Goal: Information Seeking & Learning: Find specific fact

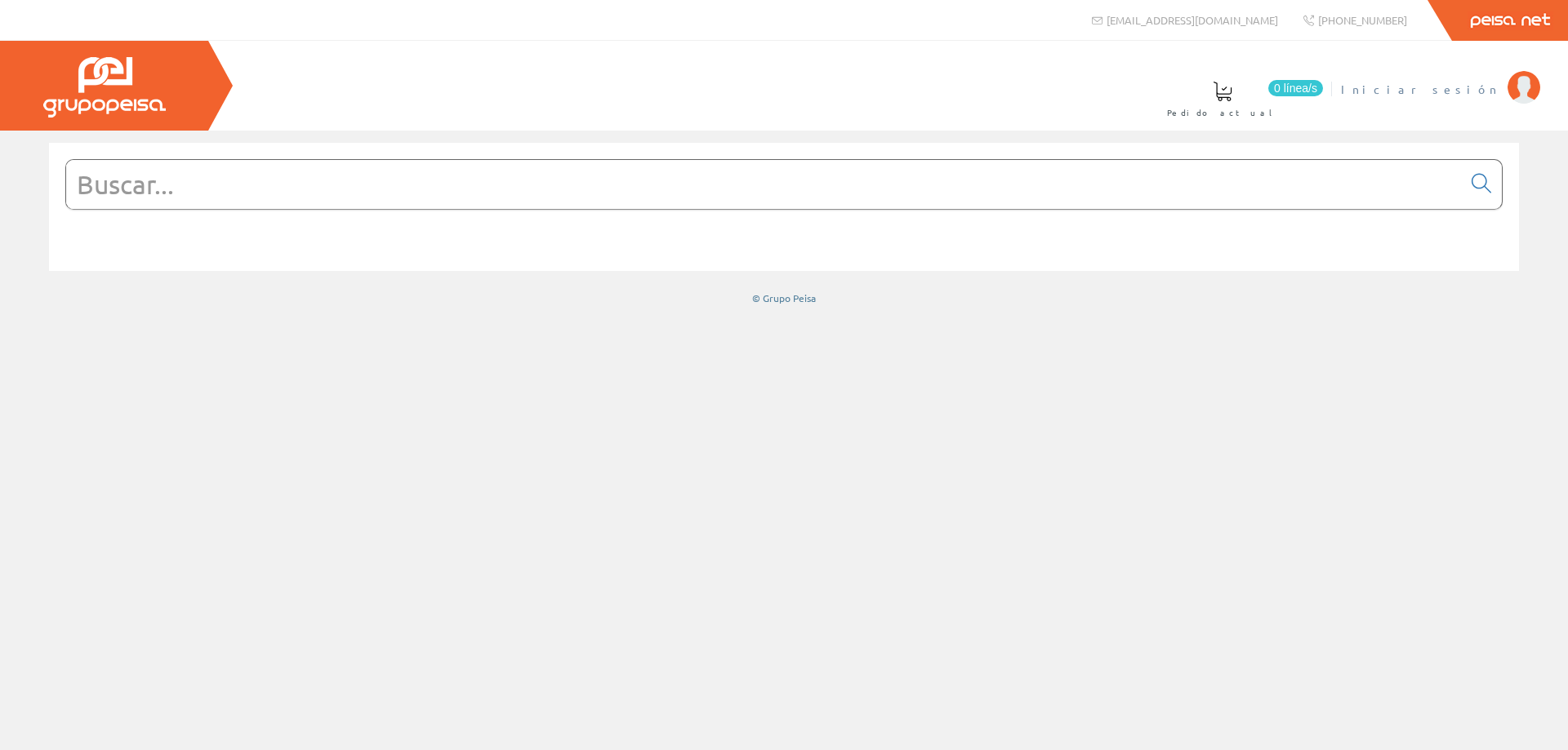
click at [1461, 112] on li "Iniciar sesión" at bounding box center [1440, 99] width 206 height 63
click at [1458, 95] on span "Iniciar sesión" at bounding box center [1420, 89] width 159 height 16
click at [1325, 193] on input "text" at bounding box center [764, 184] width 1396 height 49
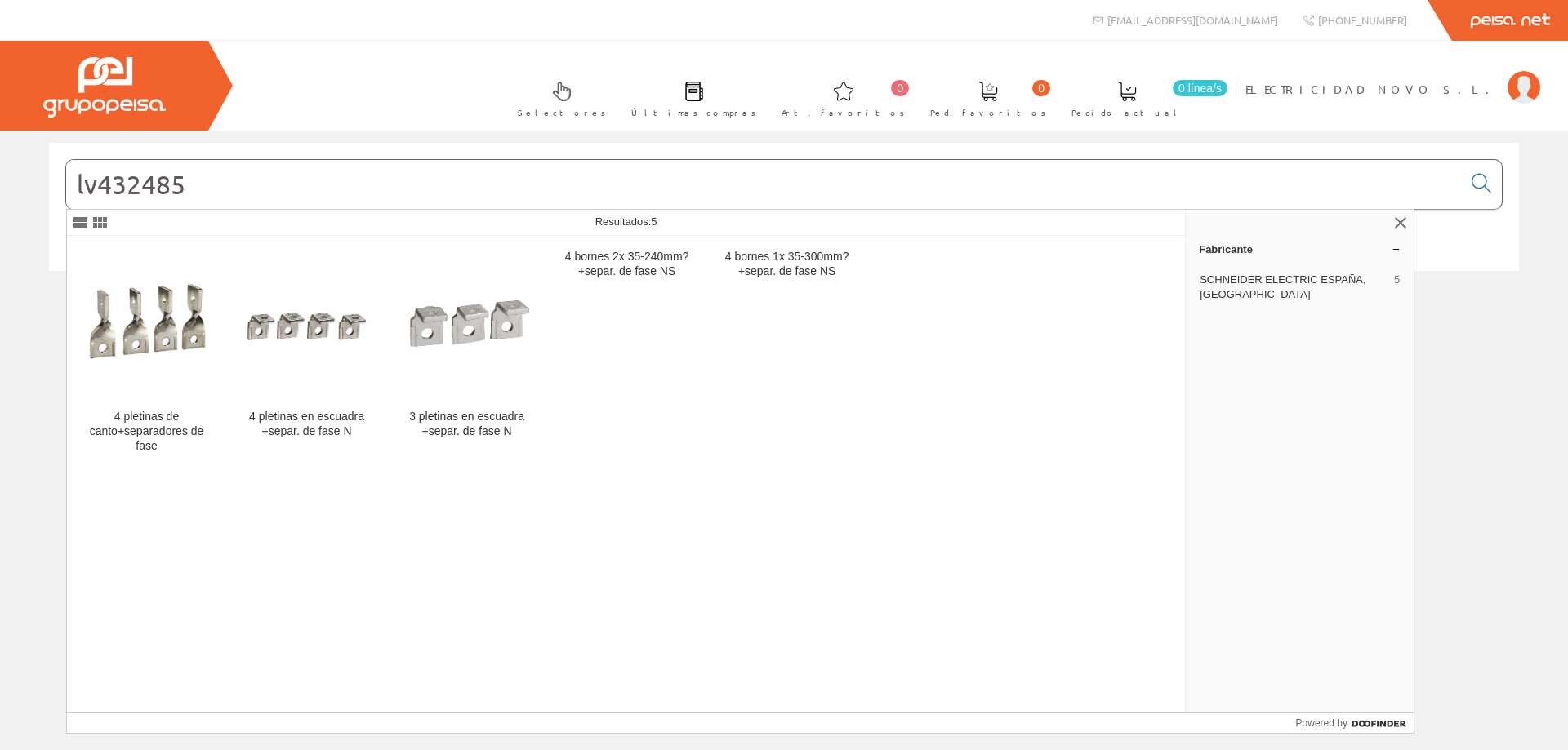
type input "lv432485"
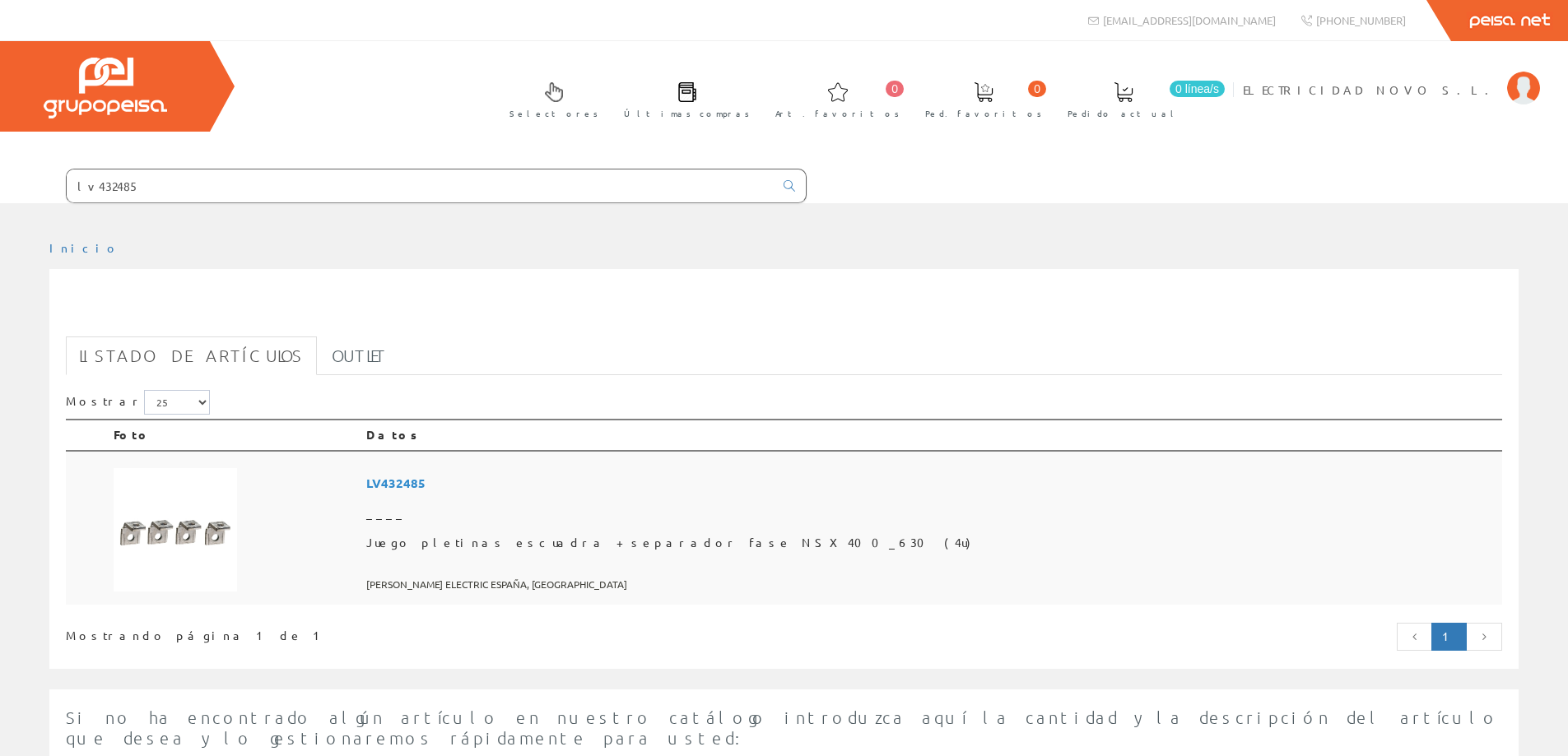
click at [162, 545] on img at bounding box center [175, 530] width 124 height 124
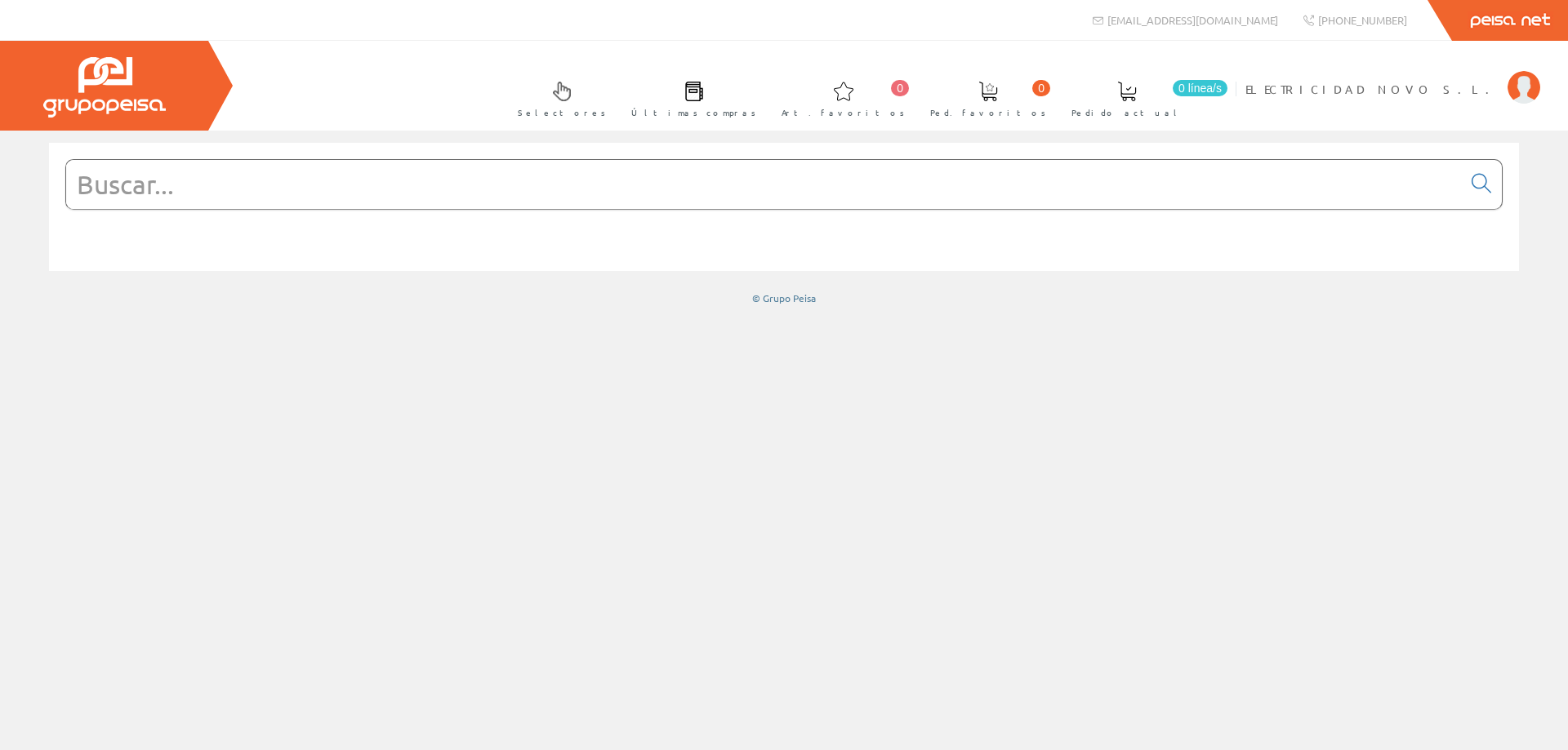
click at [897, 182] on input "text" at bounding box center [764, 184] width 1396 height 49
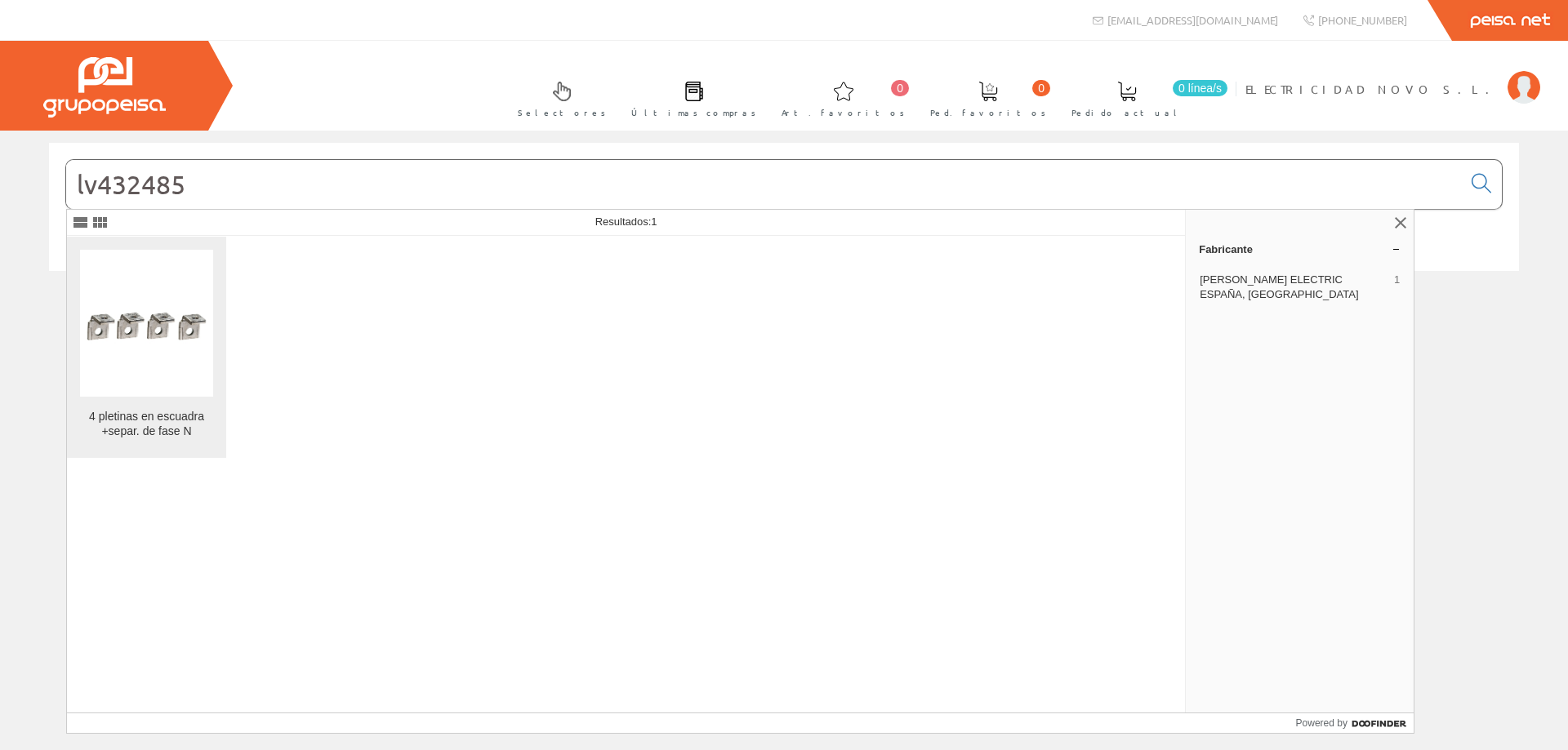
type input "lv432485"
click at [183, 343] on img at bounding box center [147, 323] width 133 height 133
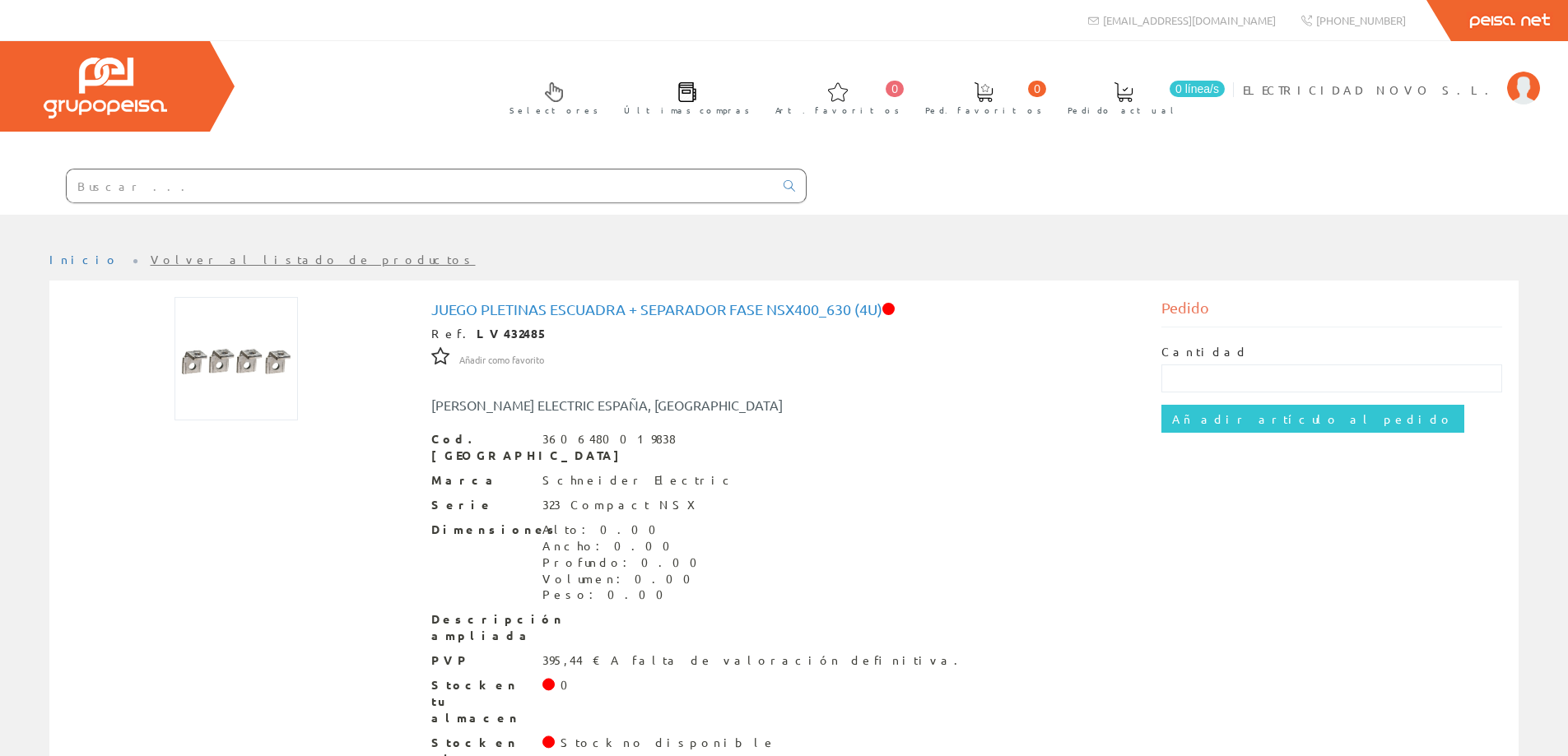
click at [248, 178] on input "text" at bounding box center [420, 186] width 707 height 33
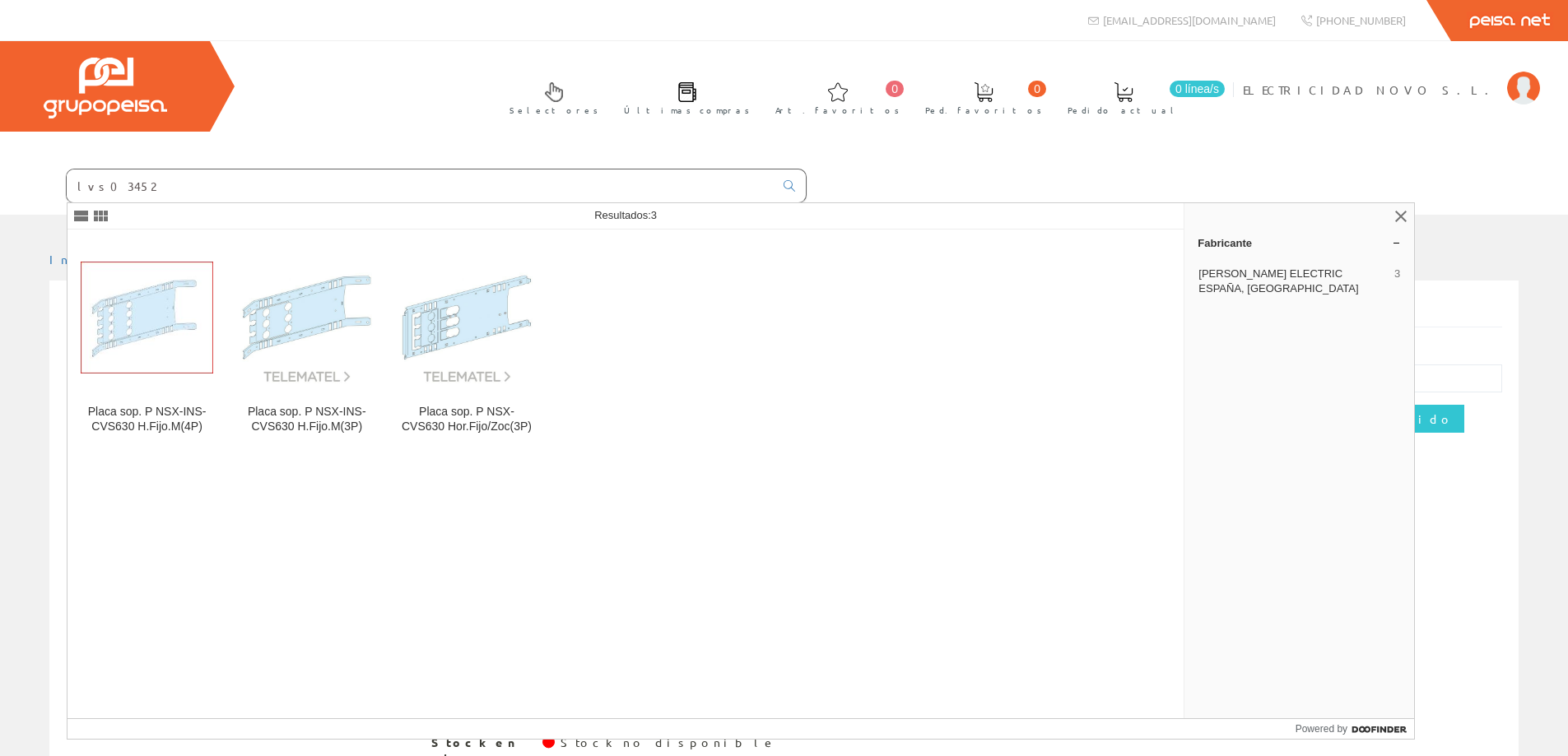
type input "lvs03452"
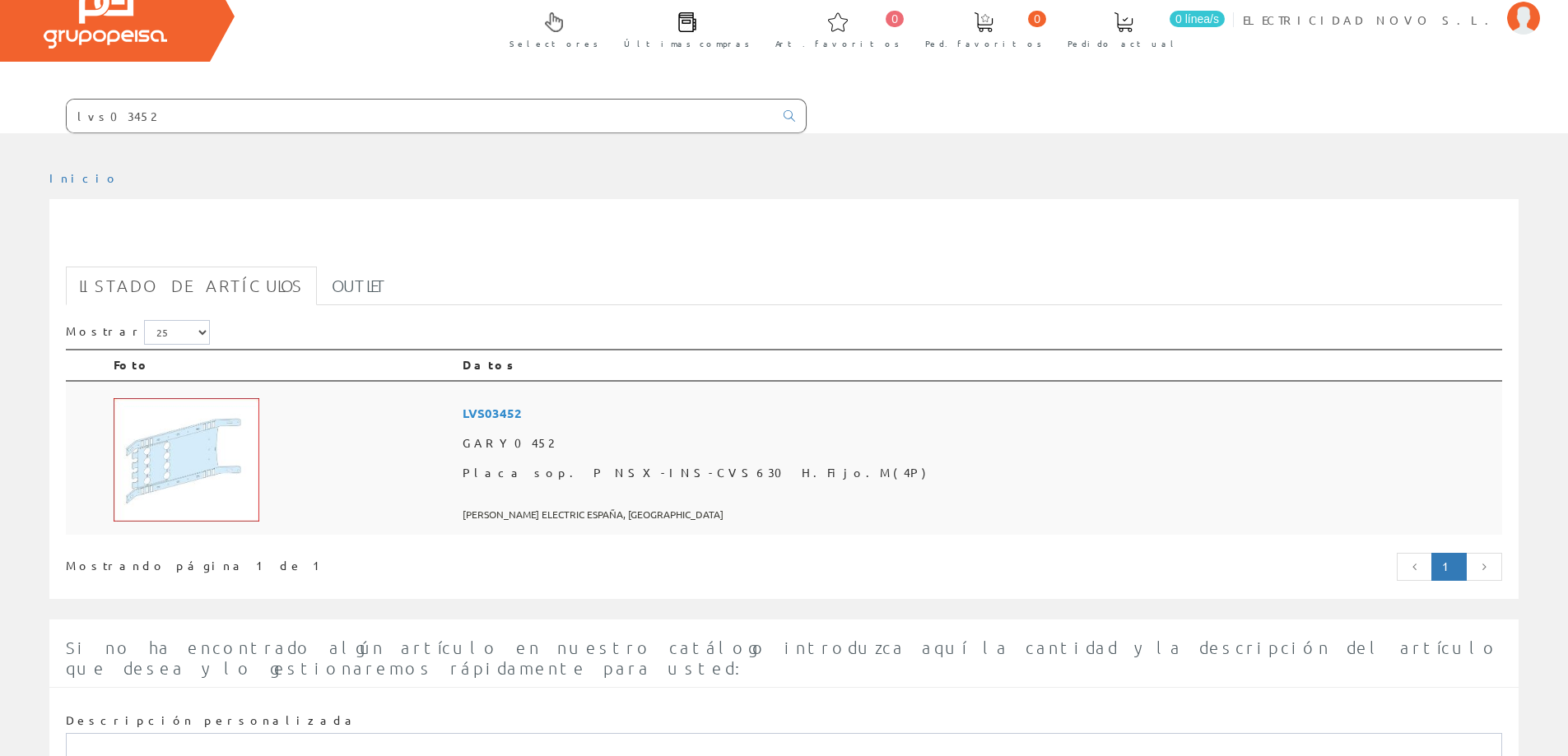
scroll to position [165, 0]
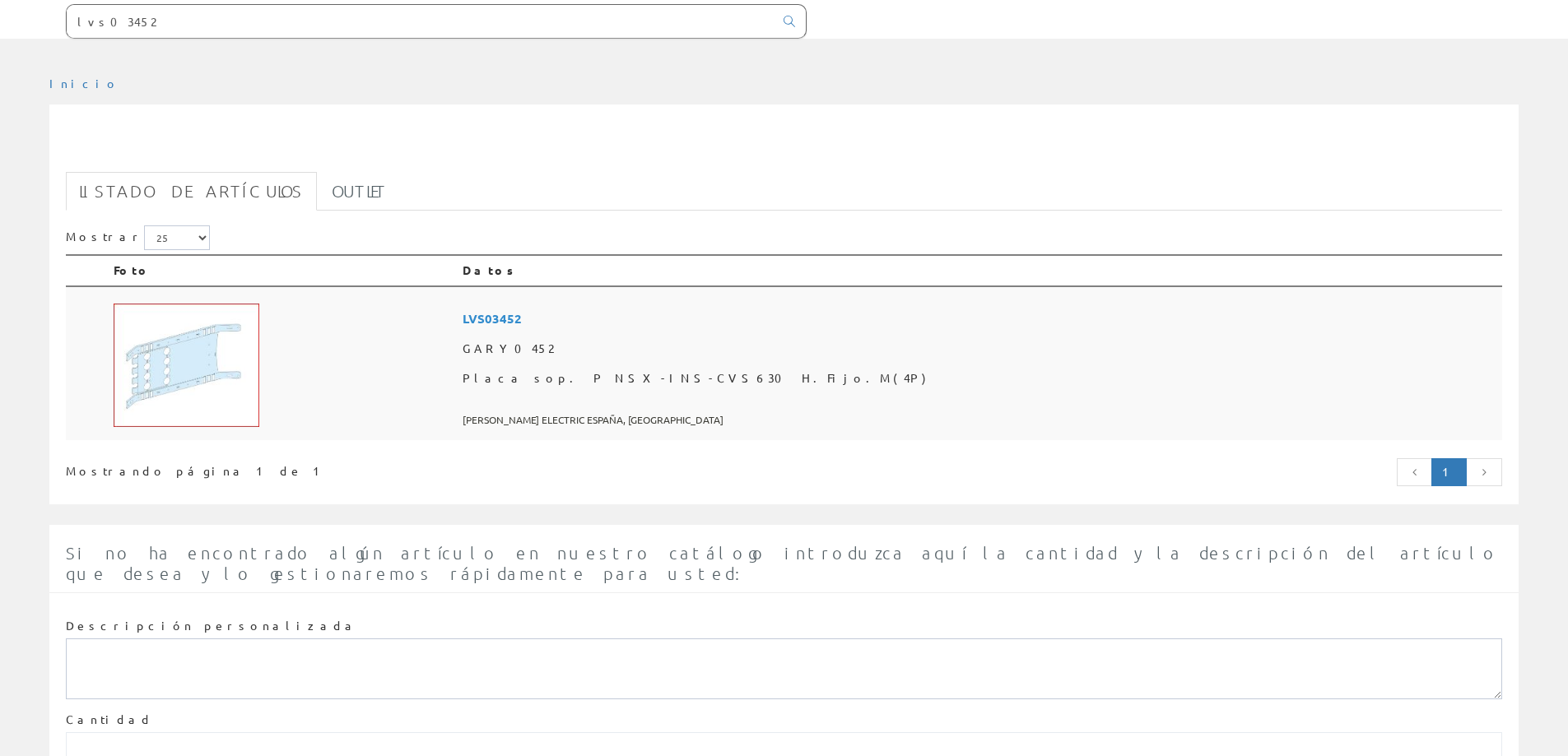
click at [217, 381] on img at bounding box center [186, 365] width 145 height 124
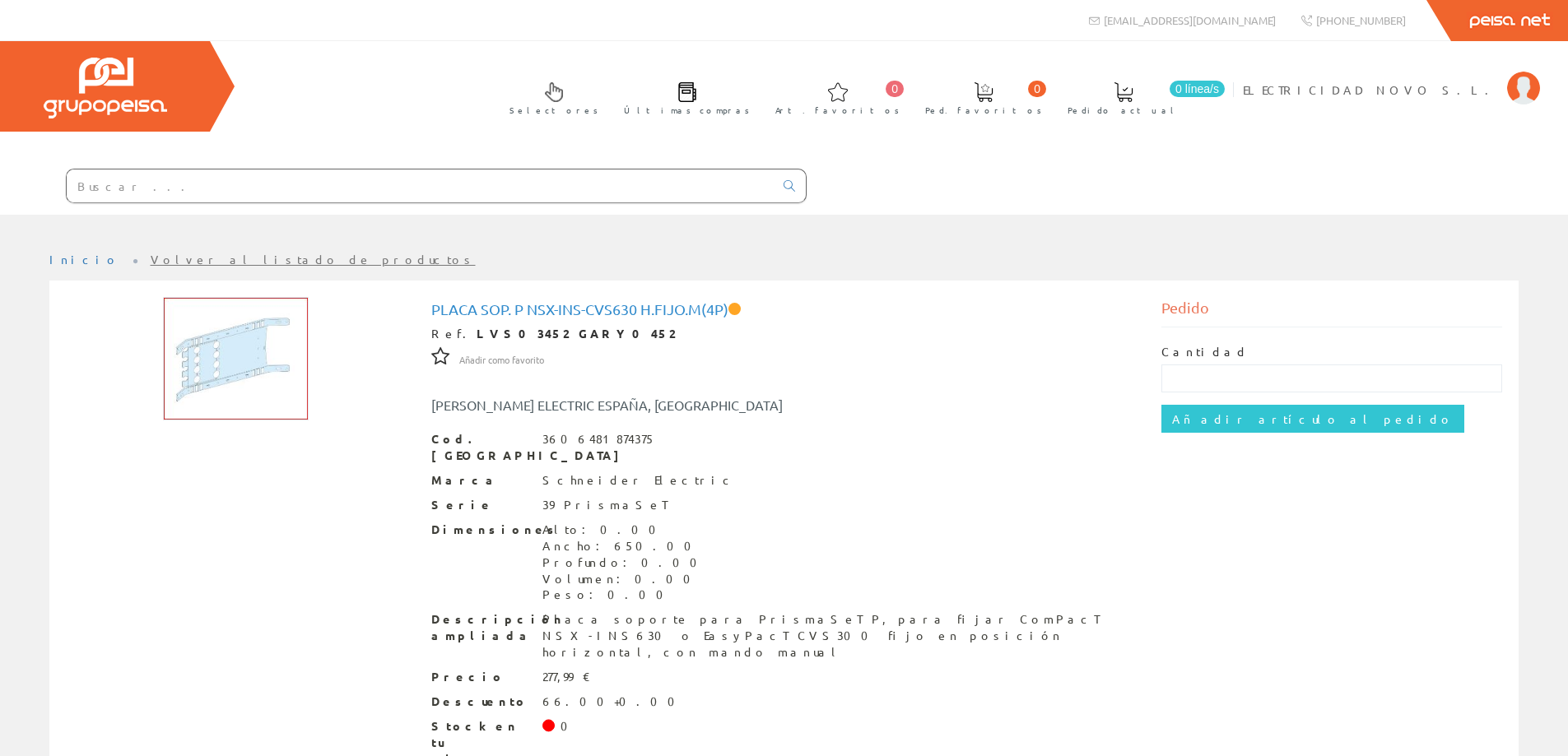
drag, startPoint x: 219, startPoint y: 199, endPoint x: 288, endPoint y: 13, distance: 198.4
click at [219, 199] on input "text" at bounding box center [420, 186] width 707 height 33
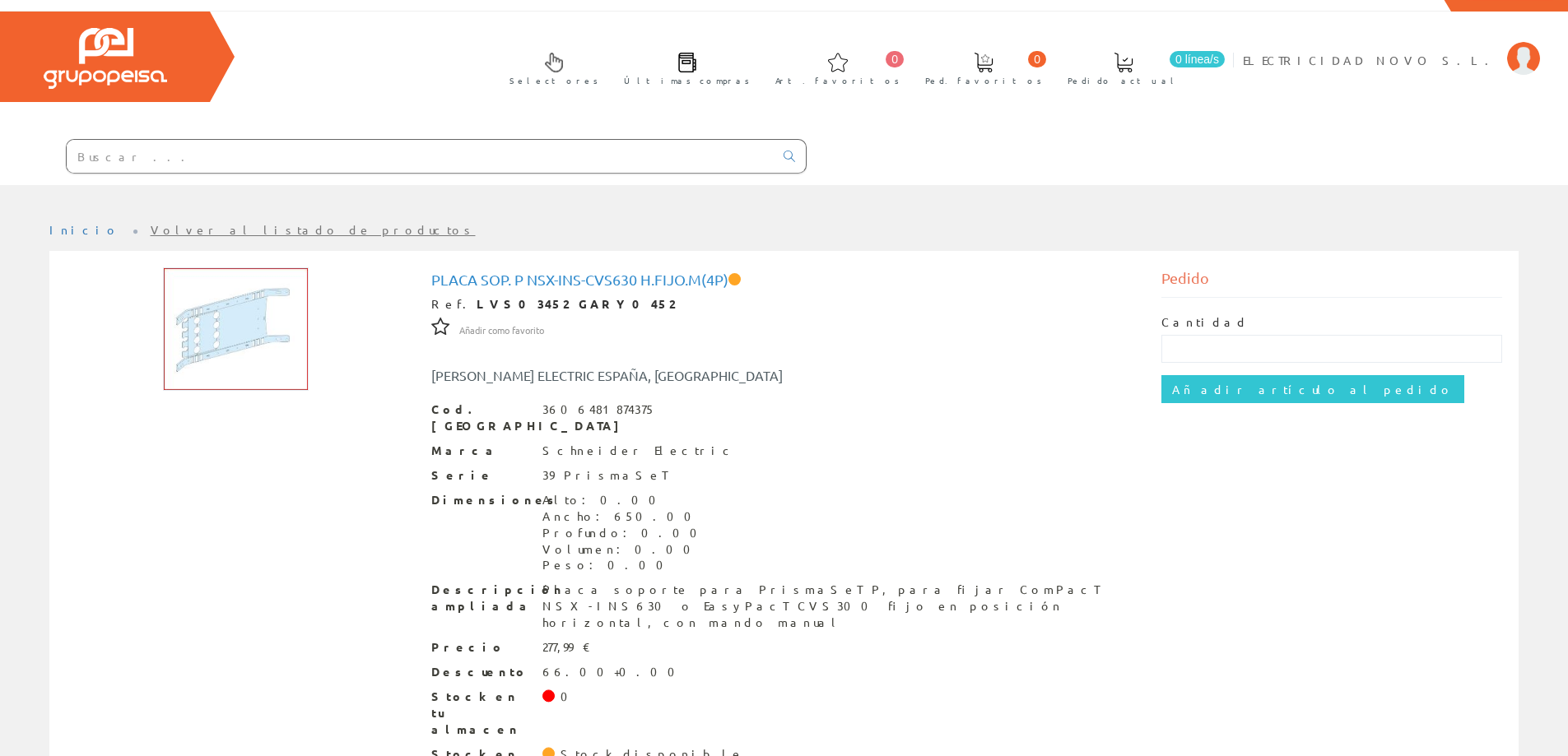
scroll to position [58, 0]
